Goal: Connect with others: Participate in discussion

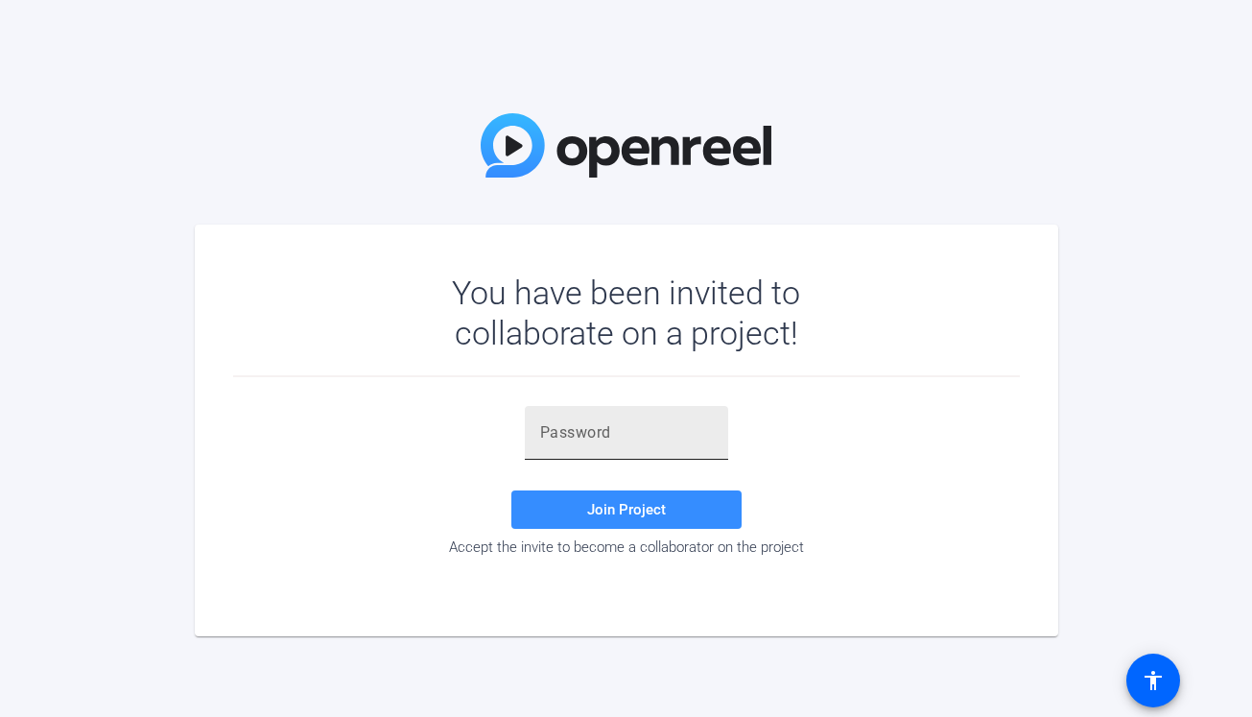
click at [648, 439] on input "text" at bounding box center [626, 432] width 173 height 23
paste input "3H'6JI"
type input "3H'6JI"
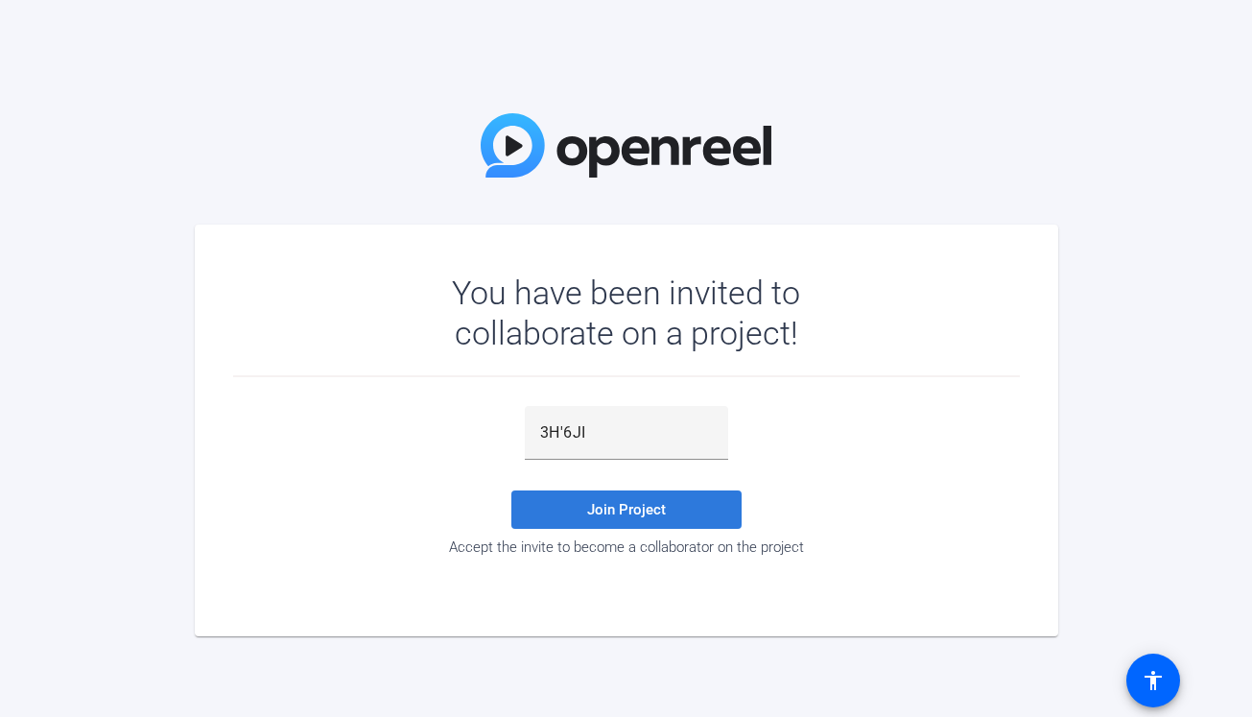
click at [616, 509] on span "Join Project" at bounding box center [626, 509] width 79 height 17
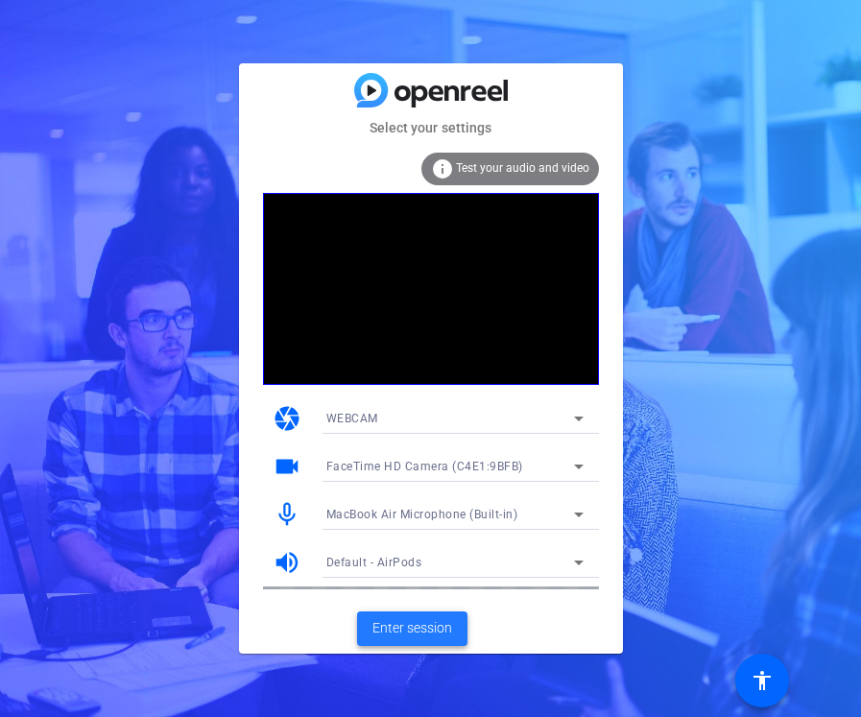
click at [441, 630] on span "Enter session" at bounding box center [412, 628] width 80 height 20
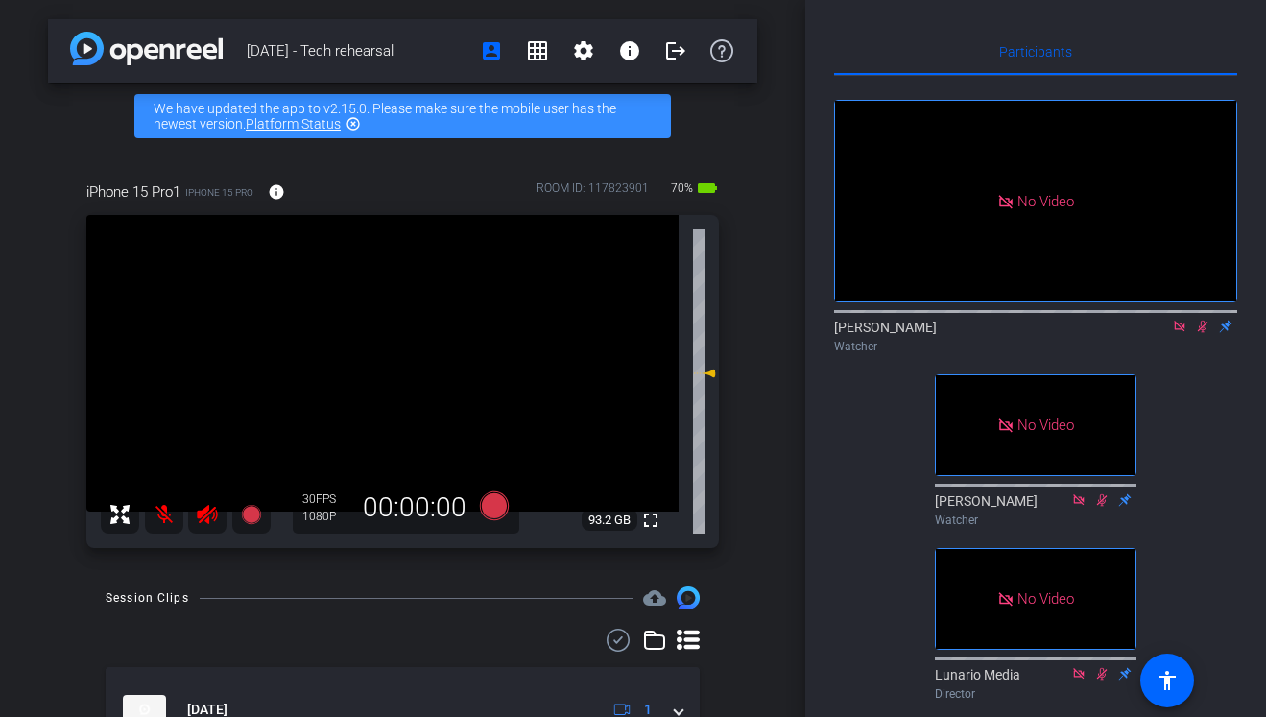
click at [717, 375] on div "fullscreen 93.2 GB" at bounding box center [402, 381] width 632 height 333
click at [725, 372] on div "iPhone 15 Pro1 iPhone 15 Pro info ROOM ID: 117823901 70% battery_std fullscreen…" at bounding box center [402, 358] width 709 height 417
click at [49, 431] on div "iPhone 15 Pro1 iPhone 15 Pro info ROOM ID: 117823901 70% battery_std fullscreen…" at bounding box center [402, 358] width 709 height 417
click at [789, 367] on div "[DATE] - Tech rehearsal account_box grid_on settings info logout We have update…" at bounding box center [402, 358] width 805 height 717
click at [49, 334] on div "iPhone 15 Pro1 iPhone 15 Pro info ROOM ID: 117823901 65% battery_std fullscreen…" at bounding box center [402, 358] width 709 height 417
